Goal: Task Accomplishment & Management: Manage account settings

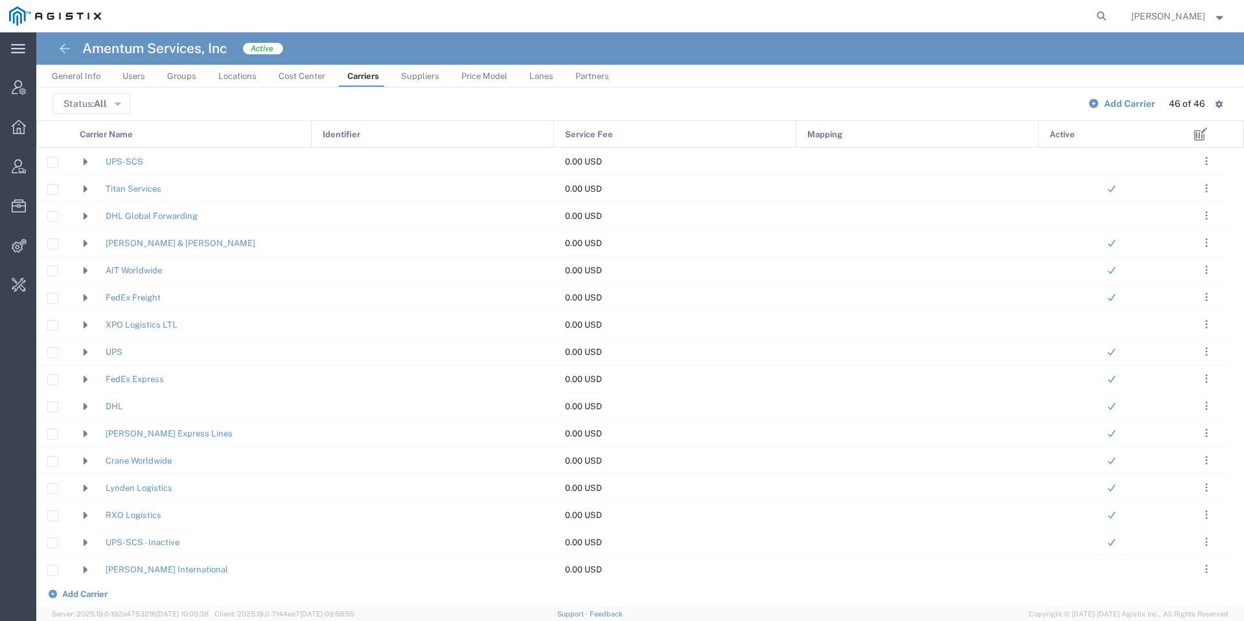
click at [226, 133] on div "Carrier Name" at bounding box center [190, 134] width 243 height 27
click at [86, 214] on icon at bounding box center [86, 216] width 12 height 9
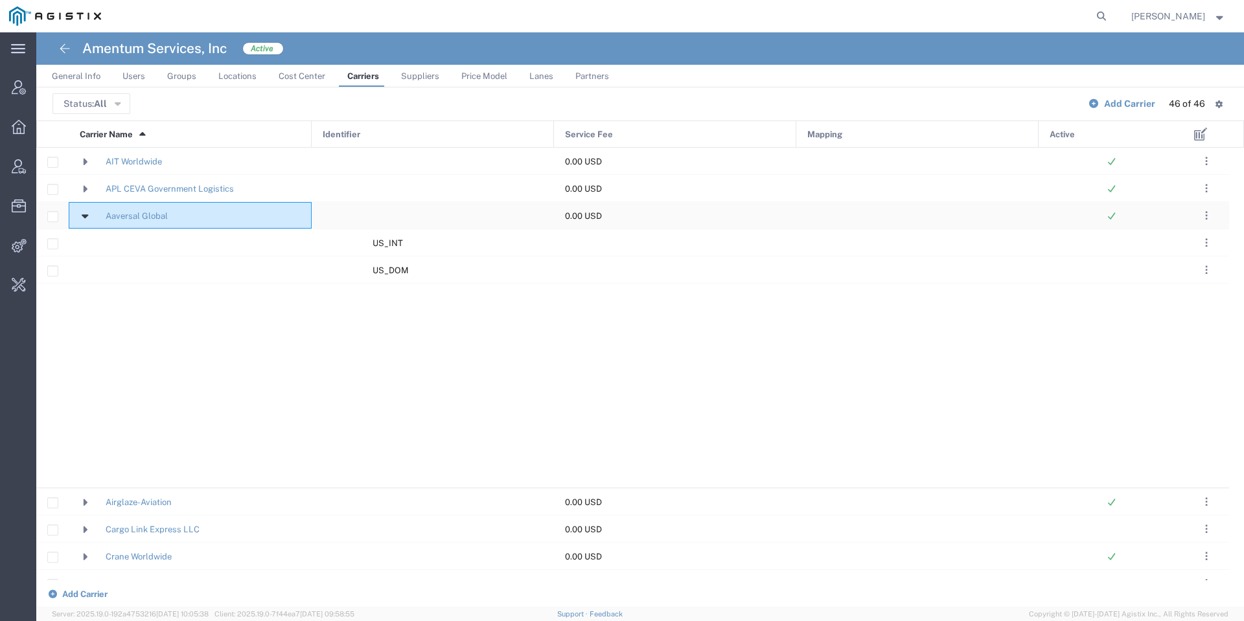
click at [52, 220] on input "Press Space to toggle row selection (unchecked)" at bounding box center [53, 217] width 10 height 10
click at [52, 220] on input "Press Space to toggle row selection (checked)" at bounding box center [53, 216] width 10 height 10
checkbox input "false"
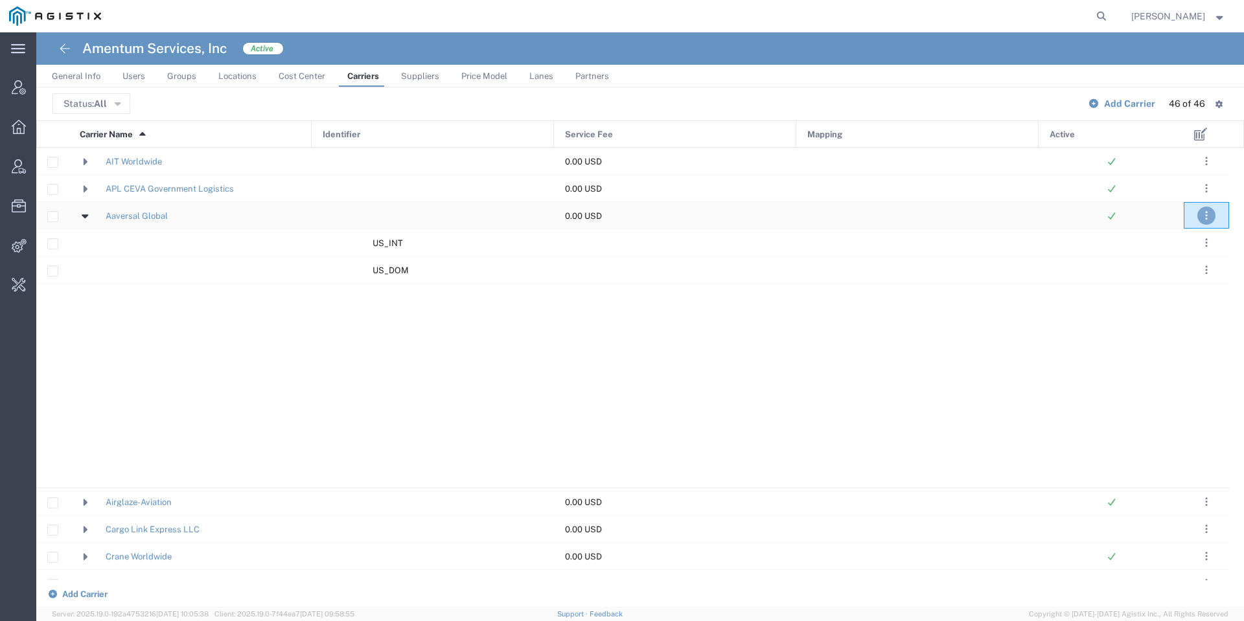
click at [1201, 215] on button ". . ." at bounding box center [1206, 216] width 18 height 18
click at [1184, 271] on link "Delete" at bounding box center [1184, 275] width 40 height 10
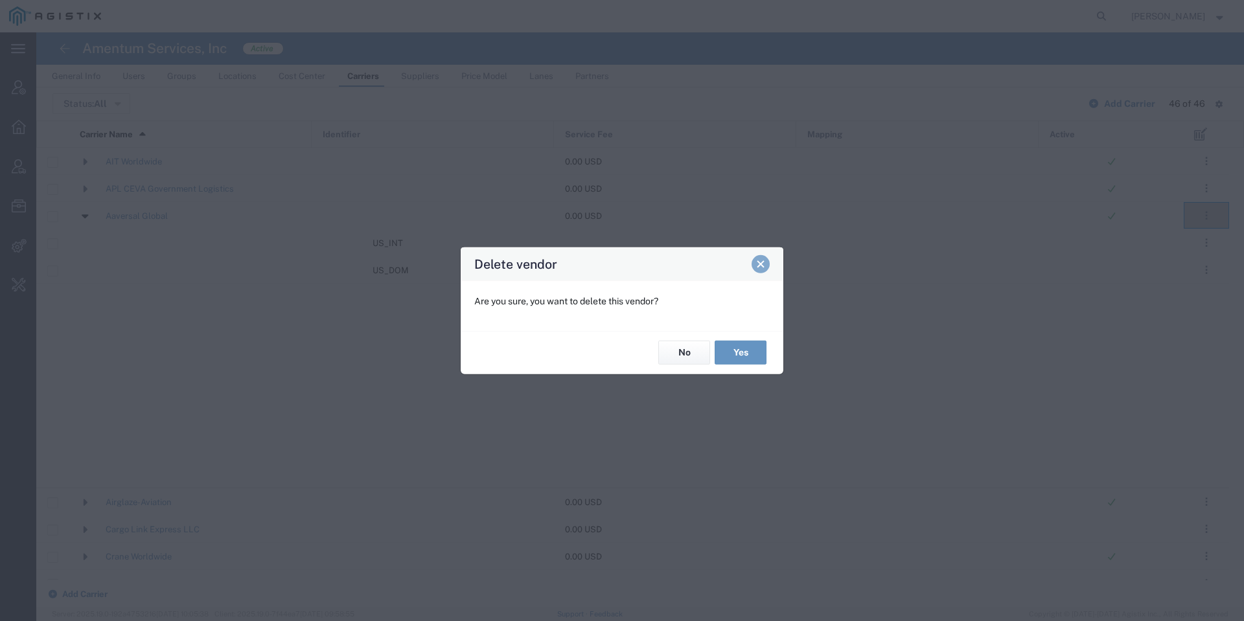
click at [757, 266] on span "Close" at bounding box center [760, 264] width 9 height 9
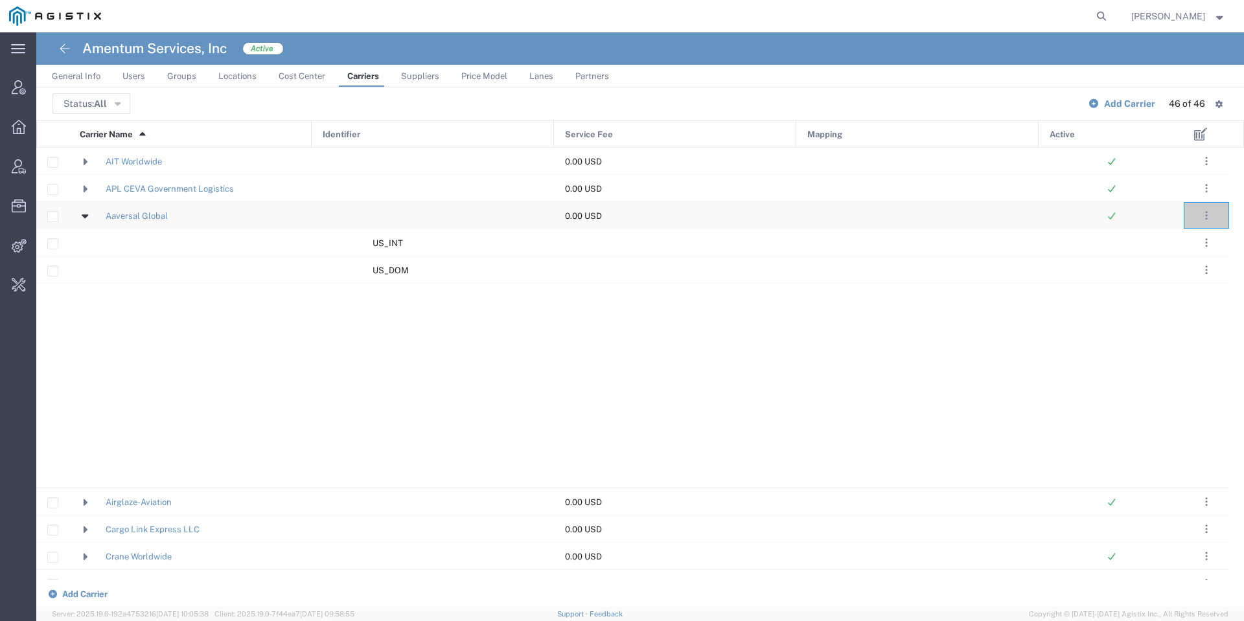
click at [87, 222] on span at bounding box center [89, 216] width 18 height 25
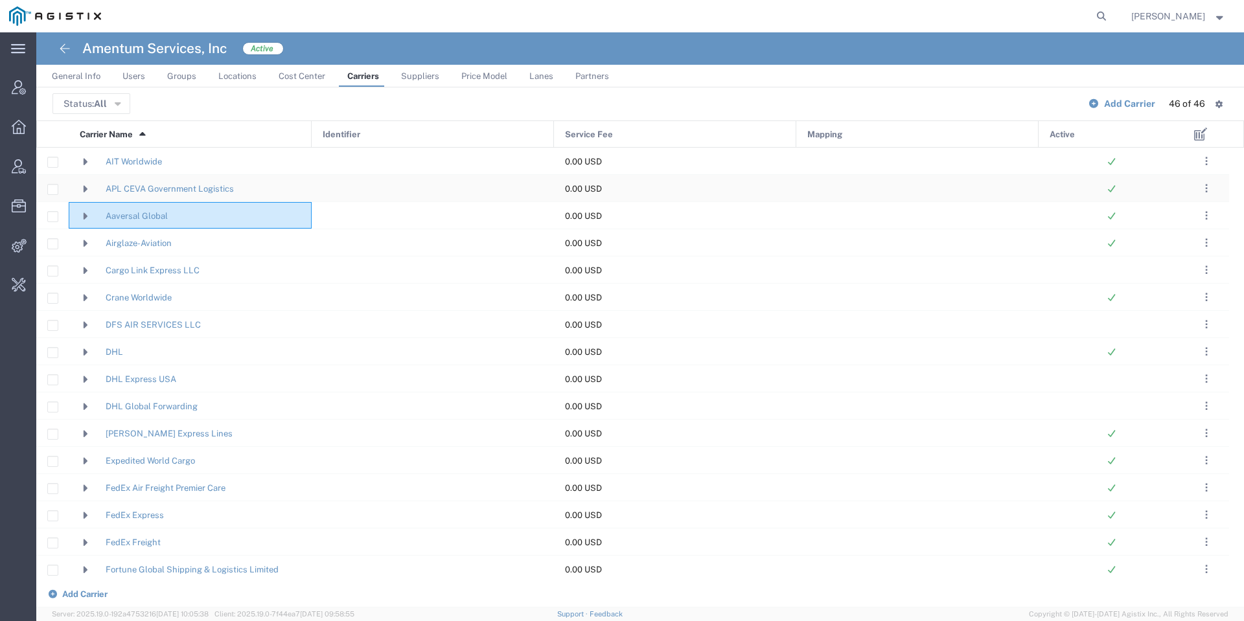
click at [165, 187] on span "APL CEVA Government Logistics" at bounding box center [170, 189] width 128 height 27
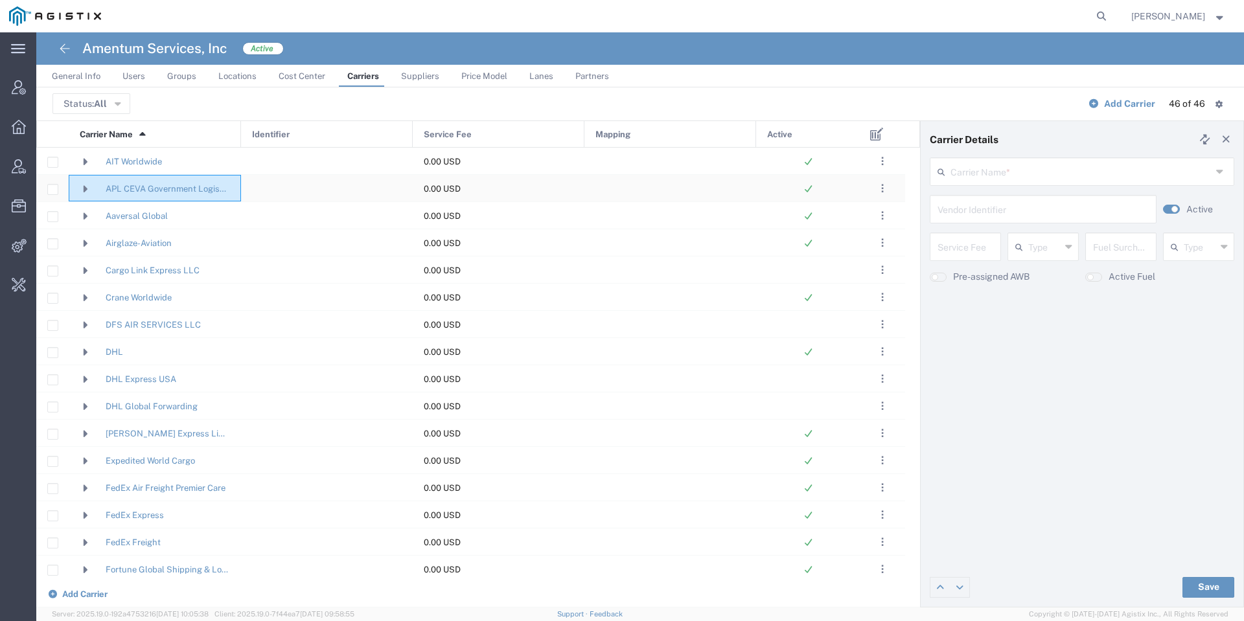
type input "APL CEVA Government Logistics"
click at [193, 217] on span "Aaversal Global" at bounding box center [155, 216] width 150 height 27
type input "Aaversal Global"
click at [883, 191] on span ". . ." at bounding box center [882, 189] width 3 height 16
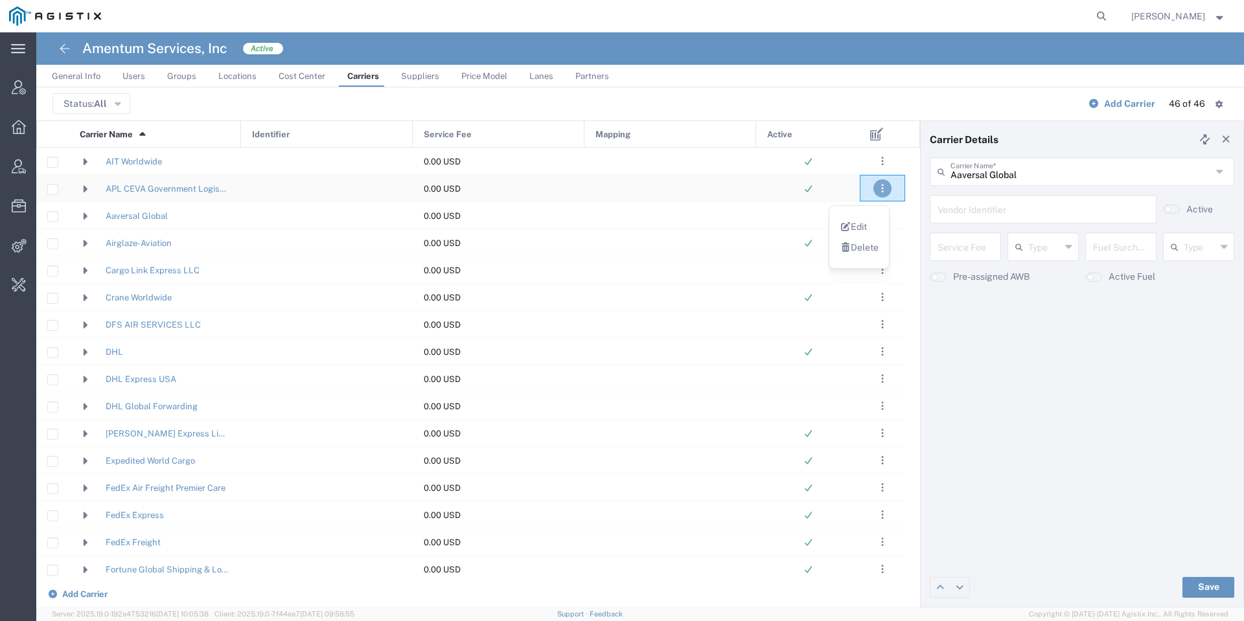
click at [883, 191] on span ". . ." at bounding box center [882, 189] width 3 height 16
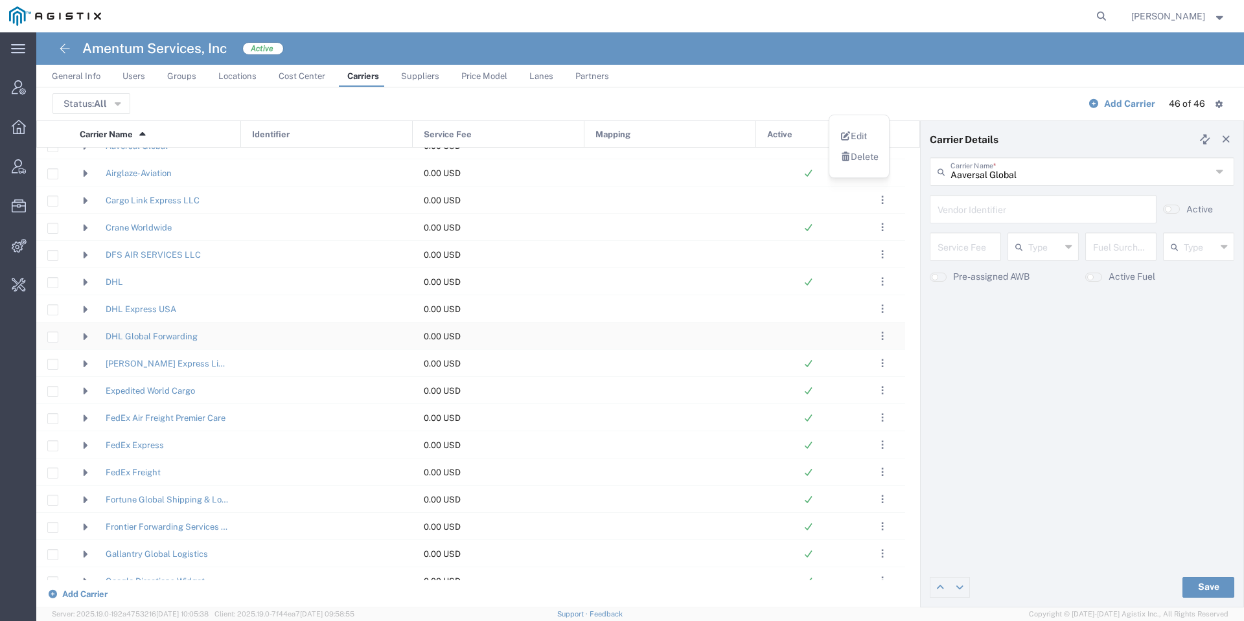
scroll to position [97, 0]
click at [886, 470] on button ". . ." at bounding box center [882, 472] width 18 height 18
click at [859, 506] on link "Edit" at bounding box center [854, 510] width 28 height 10
type input "Fortune Global Shipping & Logistics Limited"
click at [1182, 211] on agx-switch-control "Active" at bounding box center [1196, 209] width 78 height 29
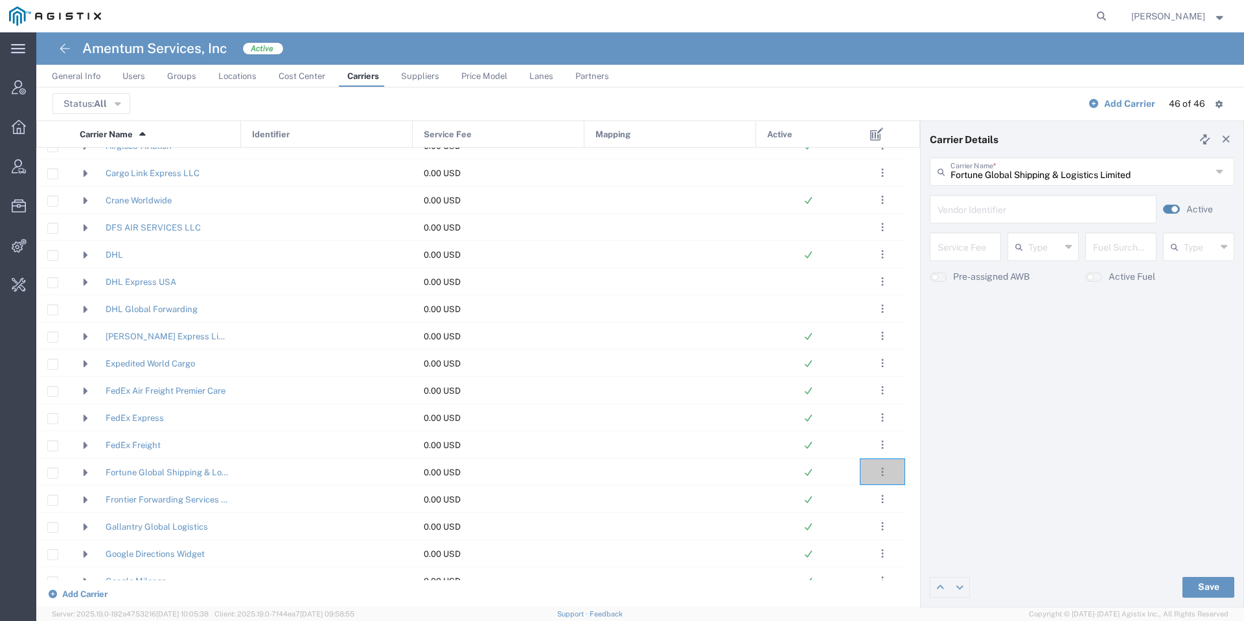
click at [1169, 211] on button "button" at bounding box center [1171, 209] width 17 height 9
click at [1204, 590] on button "Save" at bounding box center [1209, 587] width 52 height 21
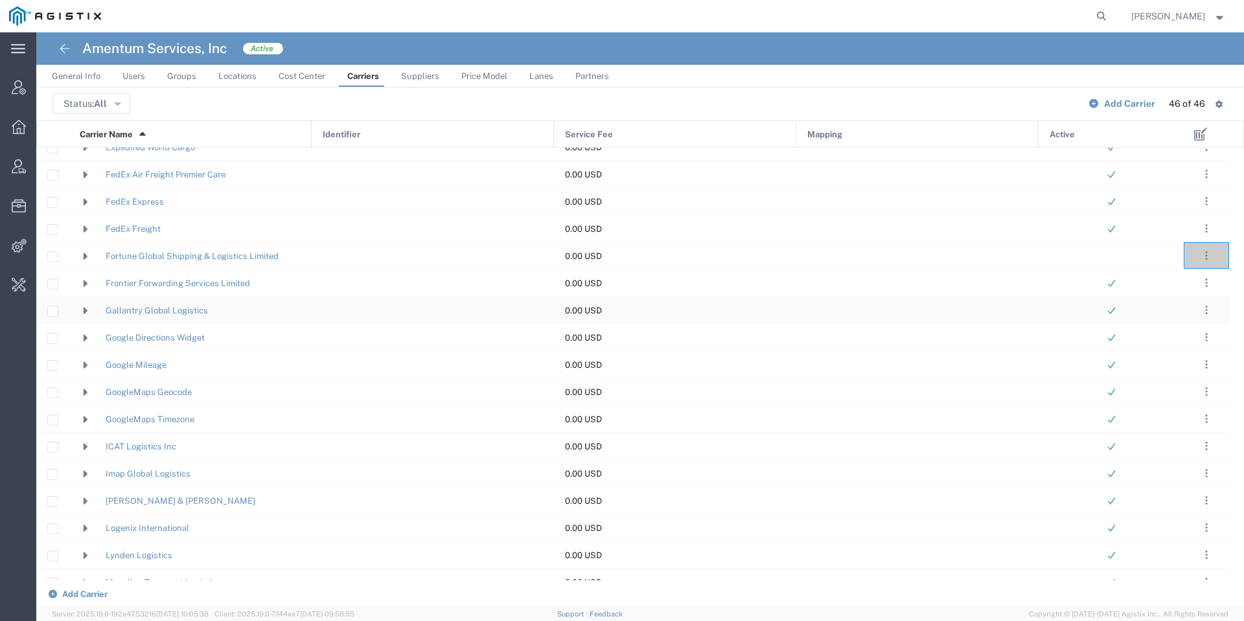
scroll to position [292, 0]
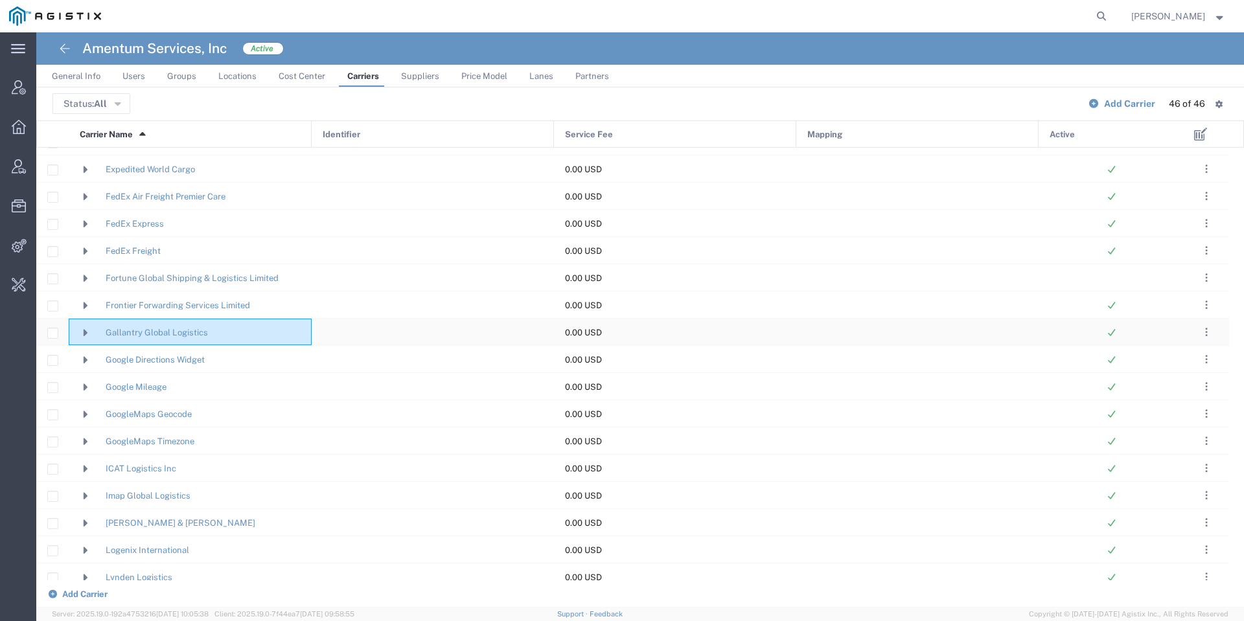
click at [84, 332] on icon at bounding box center [86, 333] width 12 height 9
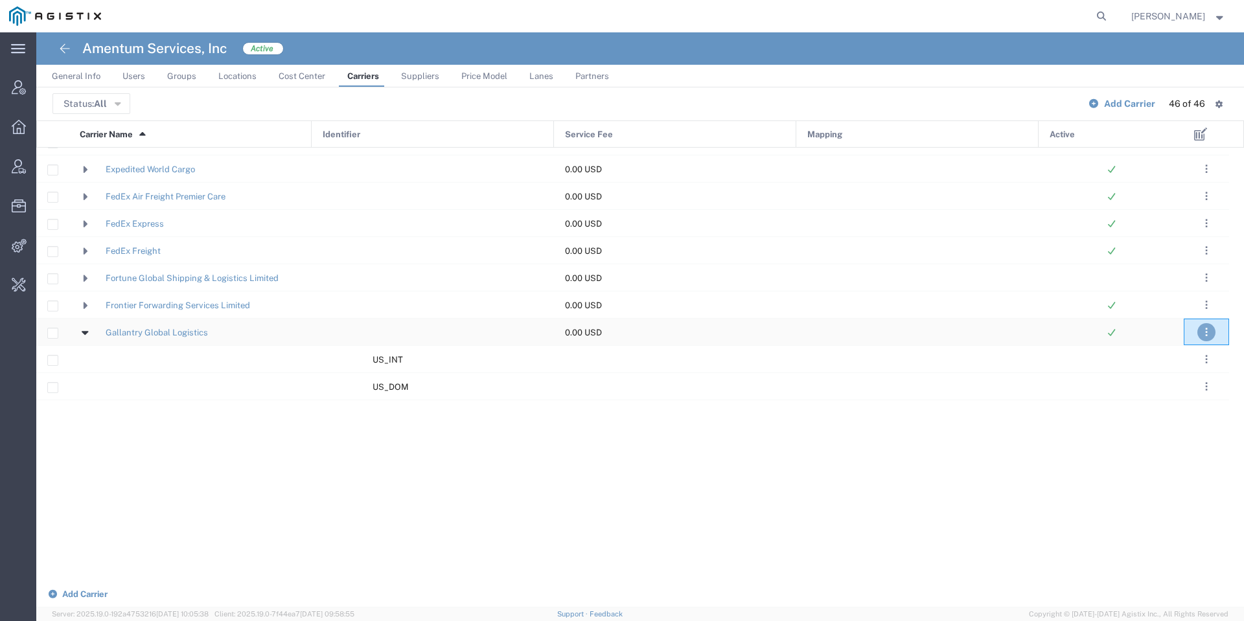
click at [1207, 328] on span ". . ." at bounding box center [1206, 333] width 3 height 16
click at [1178, 368] on link "Edit" at bounding box center [1178, 370] width 28 height 10
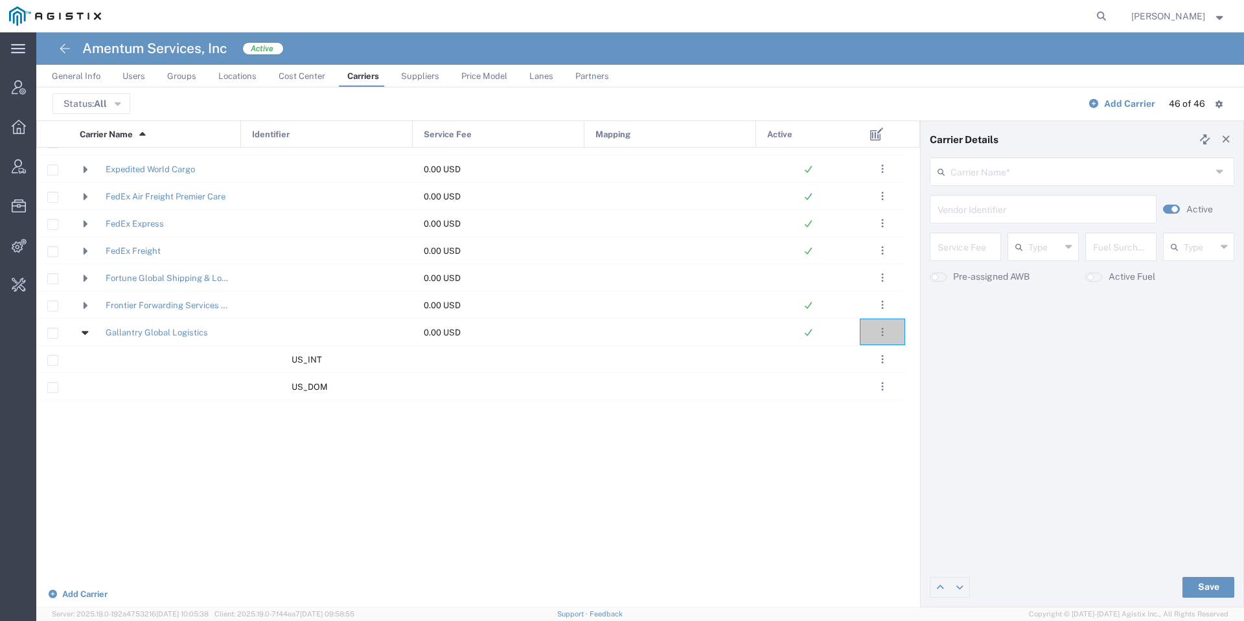
click at [1182, 205] on agx-switch-control "Active" at bounding box center [1196, 209] width 78 height 29
type input "Gallantry Global Logistics"
click at [1172, 208] on small "button" at bounding box center [1175, 209] width 6 height 6
click at [1204, 604] on div "Save" at bounding box center [1082, 587] width 323 height 39
click at [1205, 588] on button "Save" at bounding box center [1209, 587] width 52 height 21
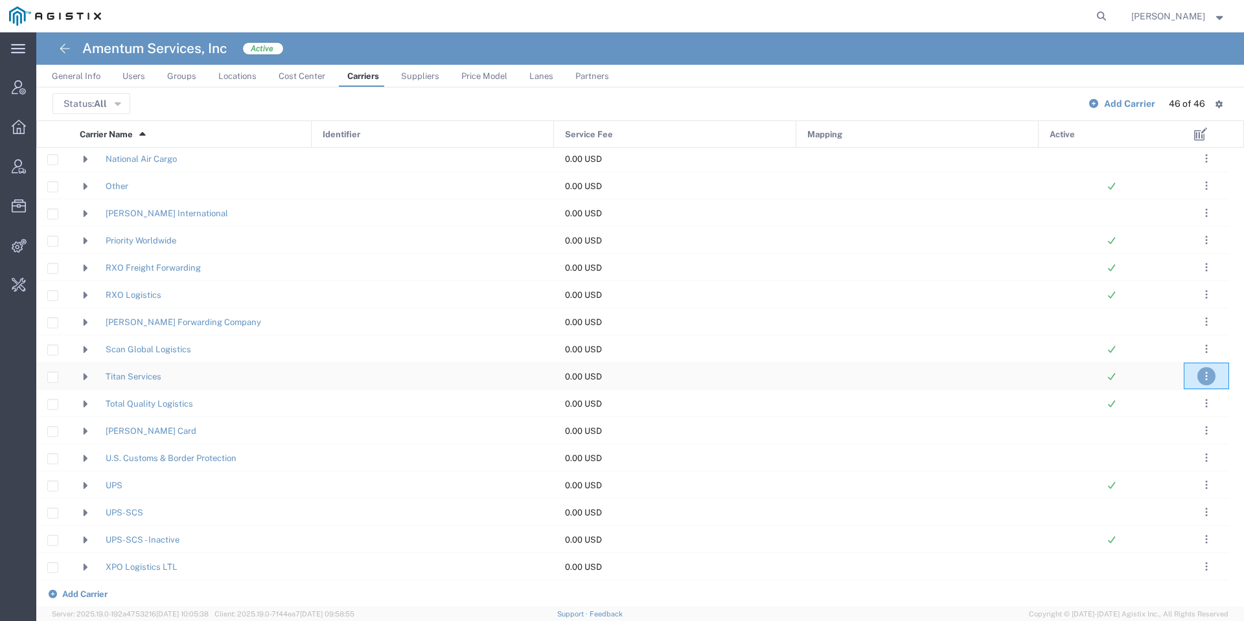
click at [1211, 376] on button ". . ." at bounding box center [1206, 376] width 18 height 18
click at [1180, 413] on link "Edit" at bounding box center [1178, 415] width 28 height 10
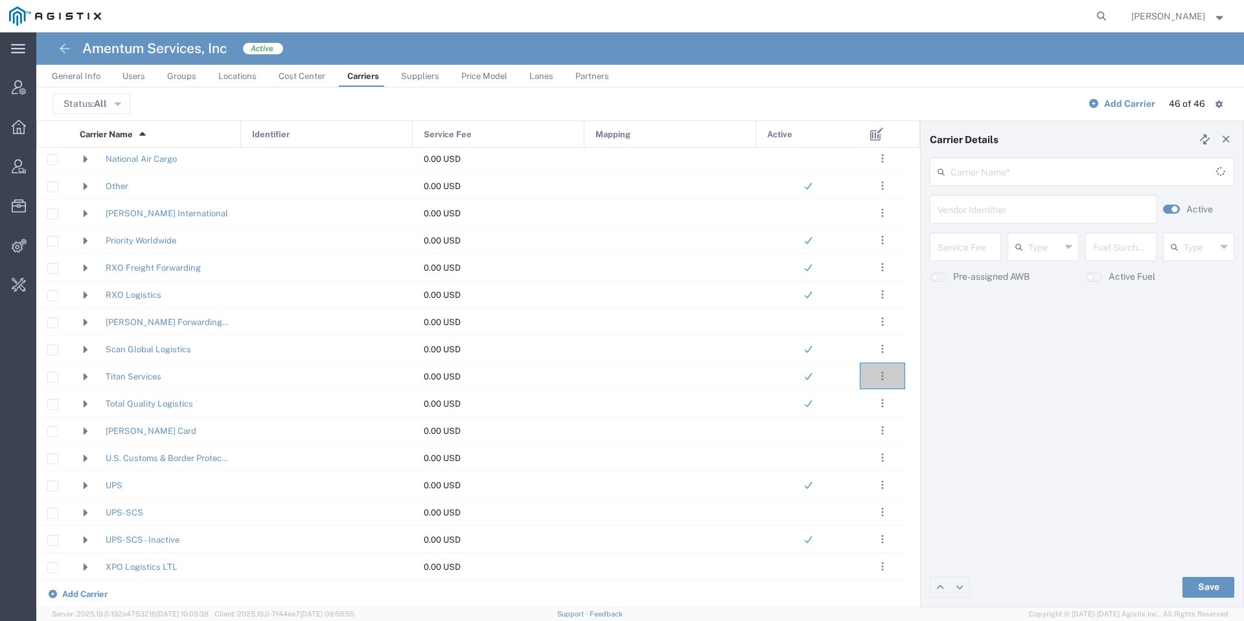
type input "Titan Services"
click at [1170, 205] on button "button" at bounding box center [1171, 209] width 17 height 9
click at [1192, 572] on div "Save" at bounding box center [1082, 587] width 323 height 39
click at [1194, 586] on button "Save" at bounding box center [1209, 587] width 52 height 21
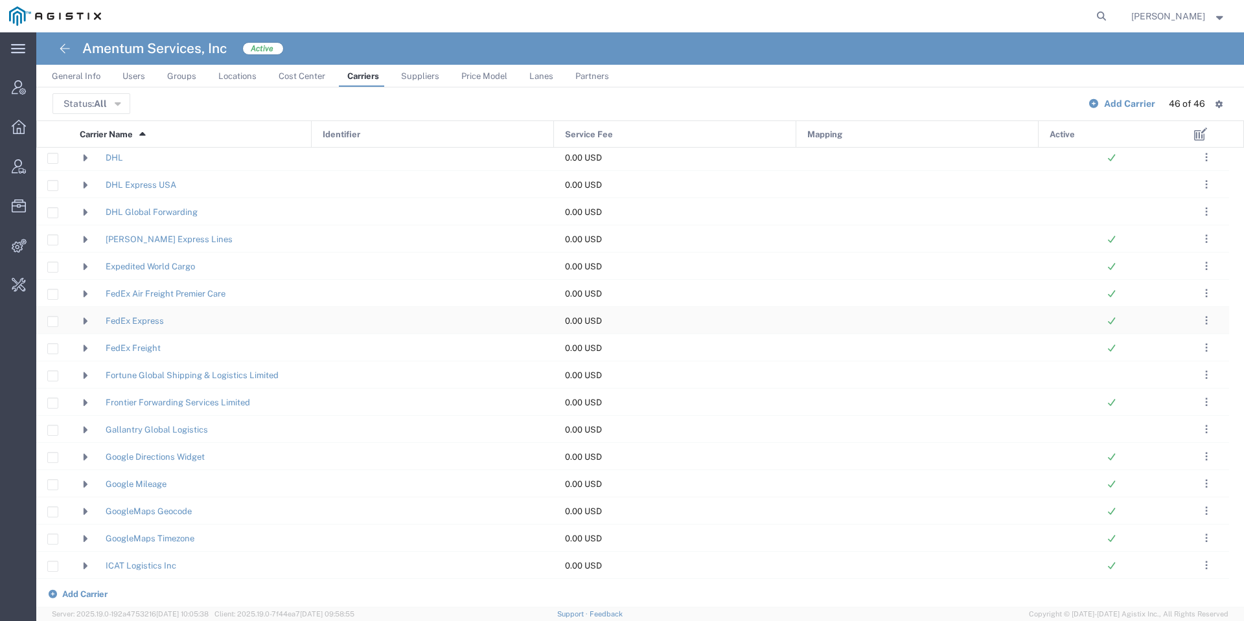
scroll to position [292, 0]
